Goal: Find specific page/section: Find specific page/section

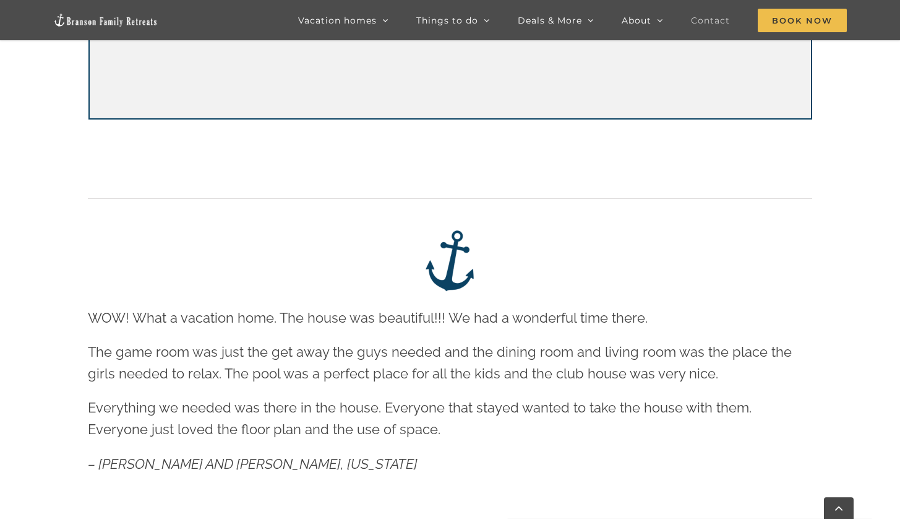
scroll to position [1754, 0]
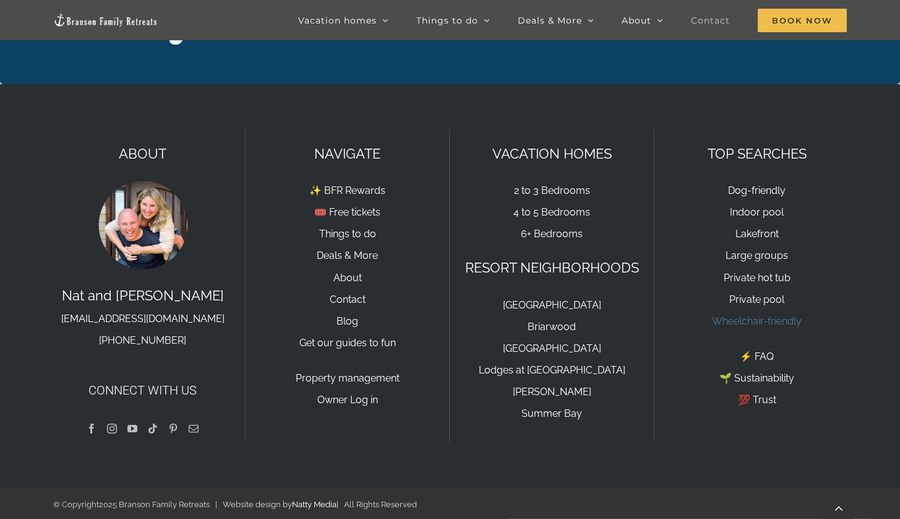
click at [744, 316] on link "Wheelchair-friendly" at bounding box center [757, 321] width 90 height 12
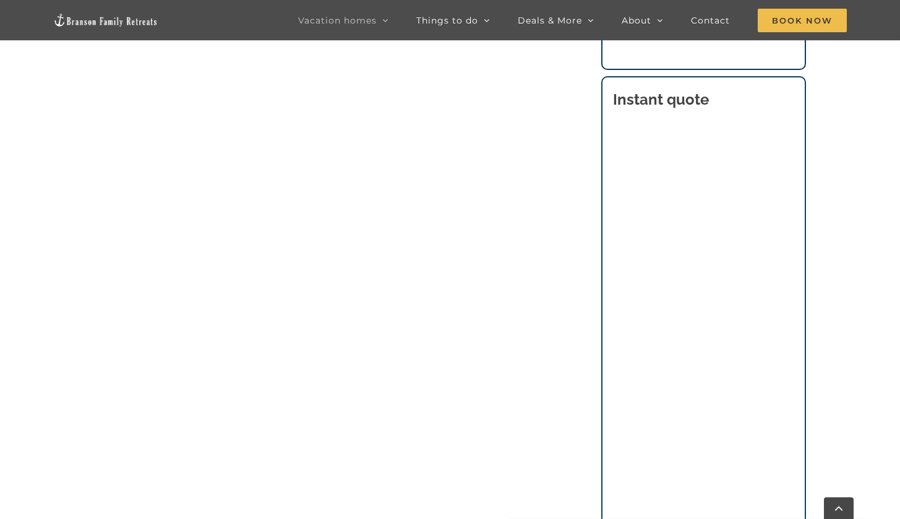
scroll to position [1428, 0]
click at [579, 232] on div "Wheelchair friendly and Accessible Cabins, Homes, and Lodges Includes homes wit…" at bounding box center [334, 66] width 493 height 1879
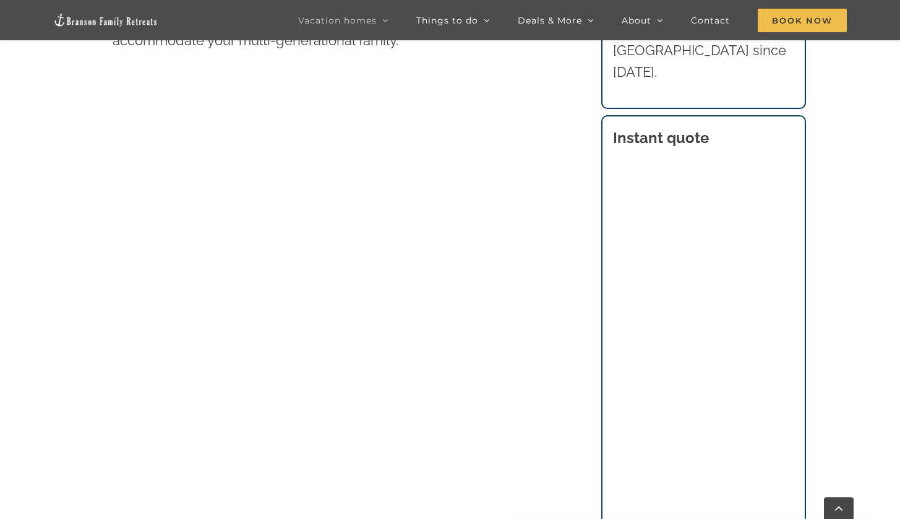
scroll to position [817, 0]
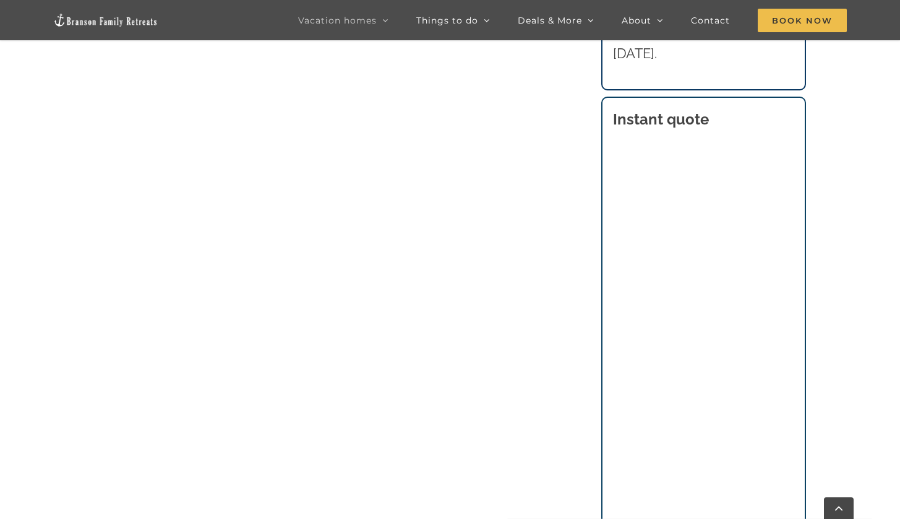
scroll to position [839, 0]
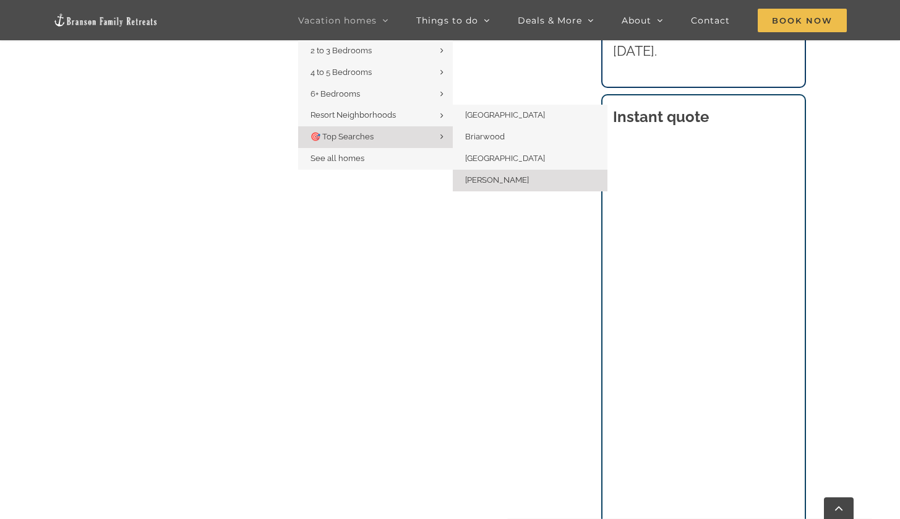
click at [493, 181] on link "[PERSON_NAME]" at bounding box center [530, 181] width 155 height 22
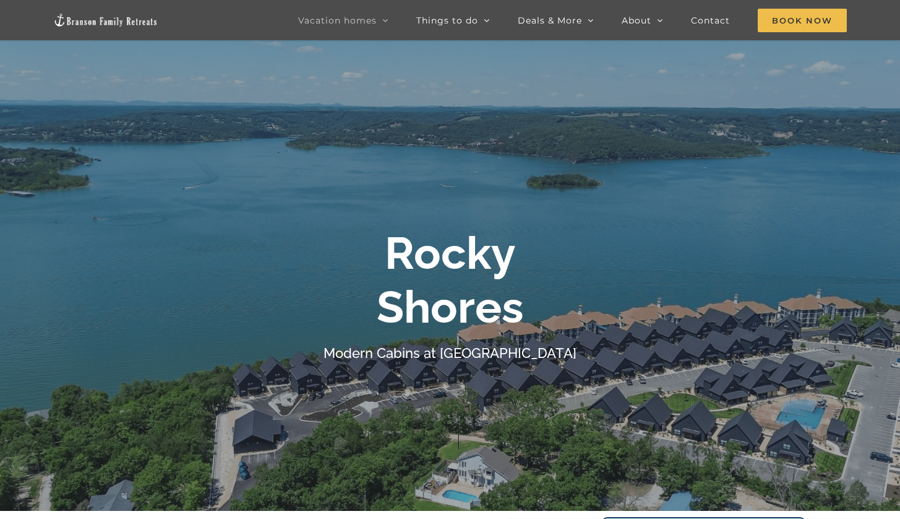
scroll to position [41, 0]
